Goal: Contribute content: Add original content to the website for others to see

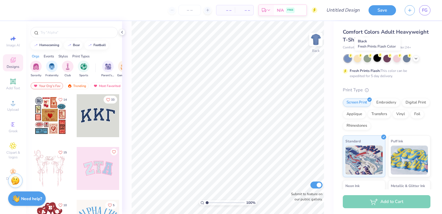
click at [380, 60] on div at bounding box center [378, 58] width 8 height 8
click at [370, 56] on icon at bounding box center [371, 55] width 2 height 3
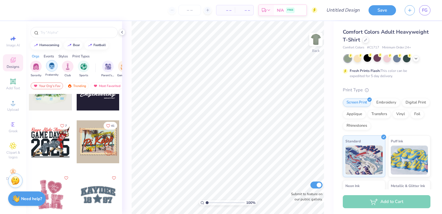
click at [54, 65] on img "filter for Fraternity" at bounding box center [52, 66] width 6 height 7
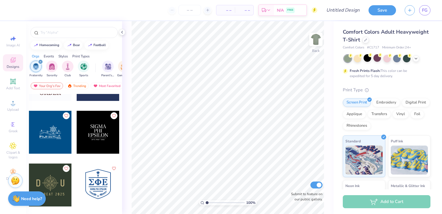
scroll to position [7883, 0]
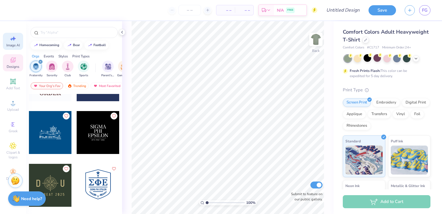
click at [15, 37] on icon at bounding box center [13, 38] width 7 height 7
select select "4"
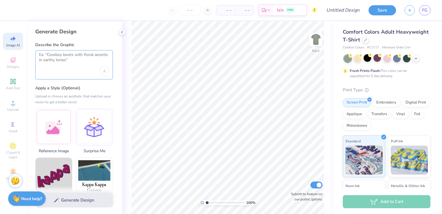
click at [60, 56] on textarea at bounding box center [74, 59] width 70 height 14
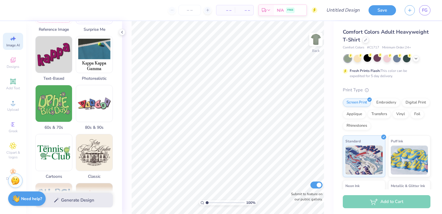
scroll to position [0, 0]
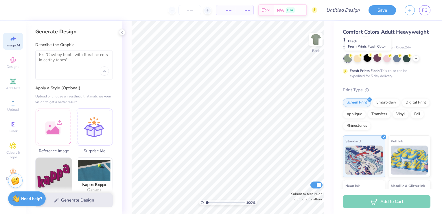
click at [368, 55] on icon at bounding box center [370, 55] width 4 height 4
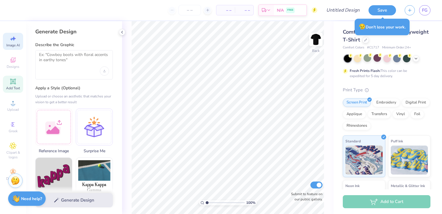
click at [9, 85] on div "Add Text" at bounding box center [13, 84] width 20 height 17
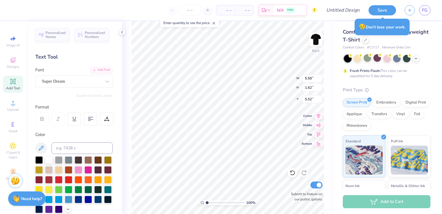
type input "5.52"
click at [246, 139] on li "Delete" at bounding box center [253, 139] width 45 height 11
click at [10, 59] on icon at bounding box center [13, 59] width 7 height 7
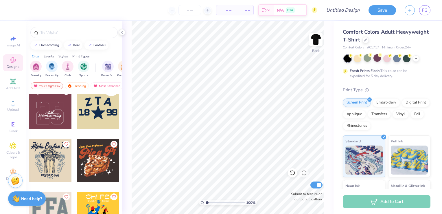
scroll to position [5595, 0]
